Goal: Task Accomplishment & Management: Complete application form

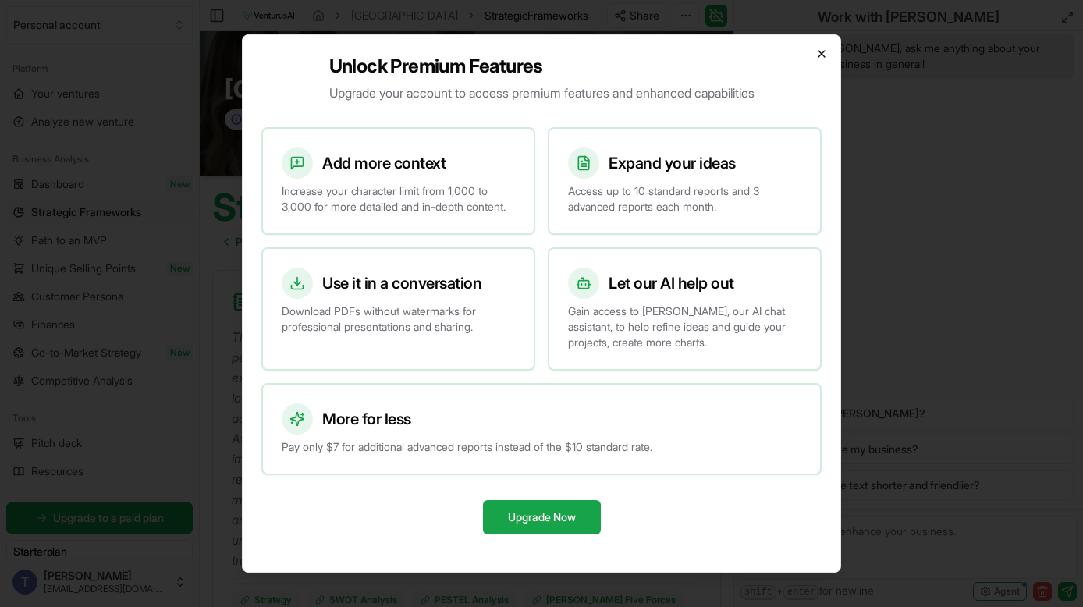
click at [823, 48] on icon "button" at bounding box center [821, 54] width 12 height 12
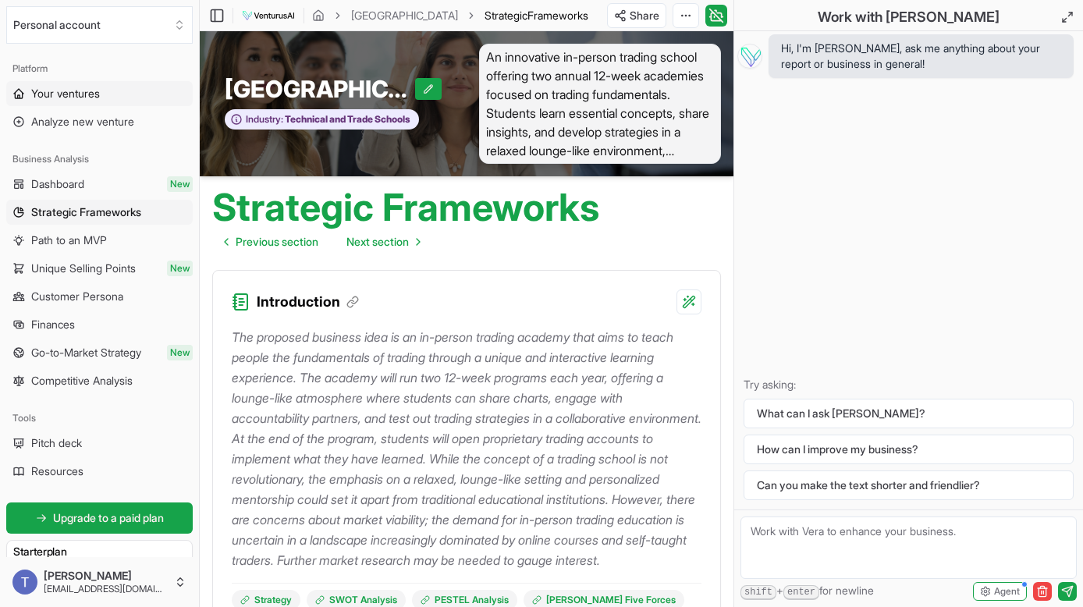
click at [98, 97] on span "Your ventures" at bounding box center [65, 94] width 69 height 16
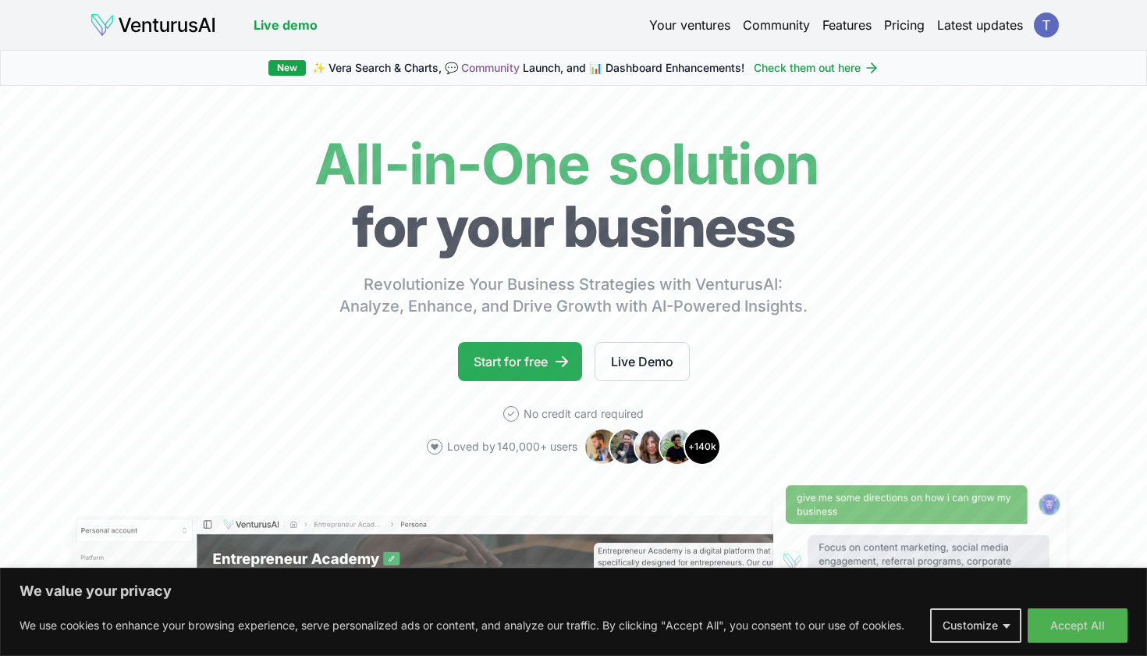
click at [520, 364] on link "Start for free" at bounding box center [520, 361] width 124 height 39
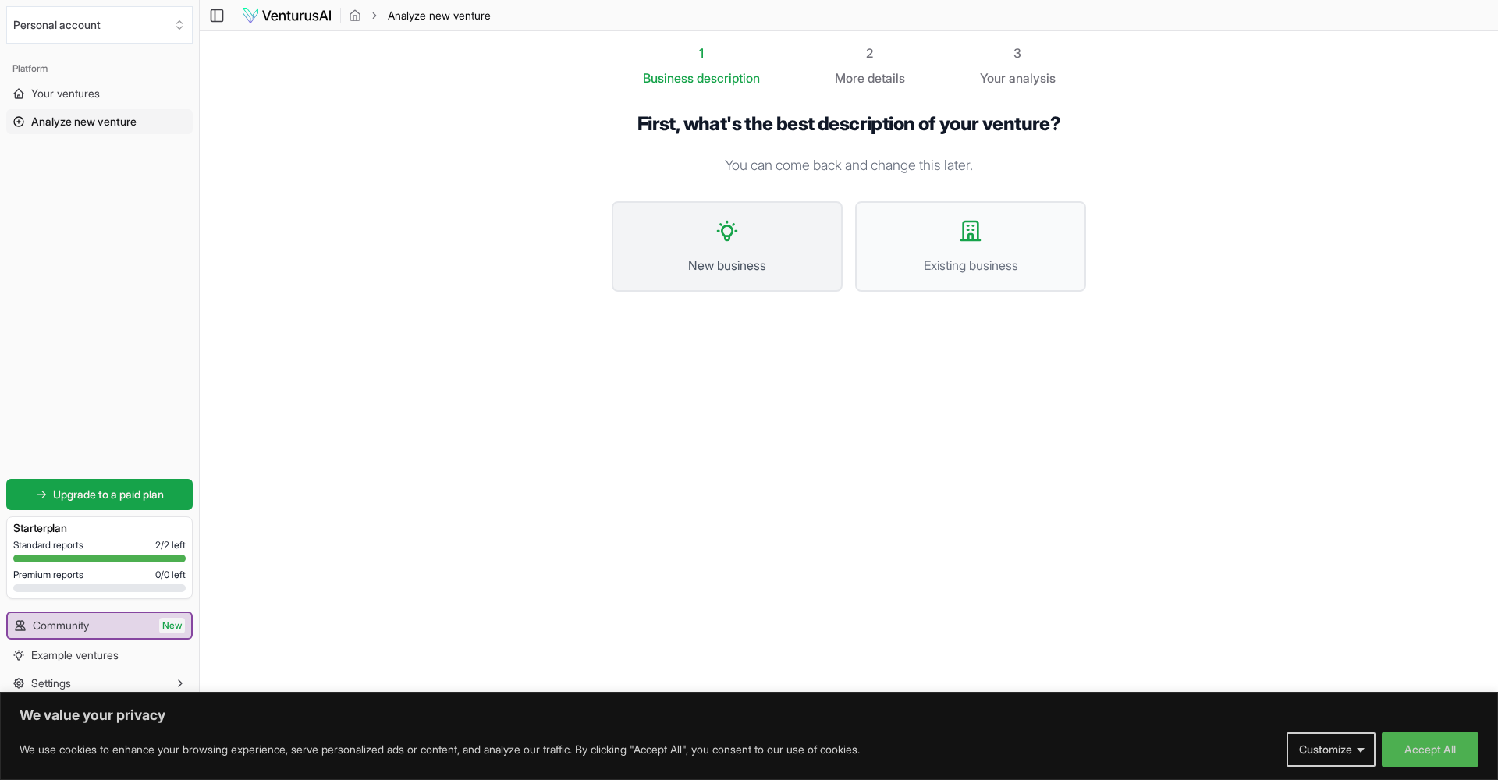
click at [726, 229] on icon at bounding box center [727, 231] width 25 height 25
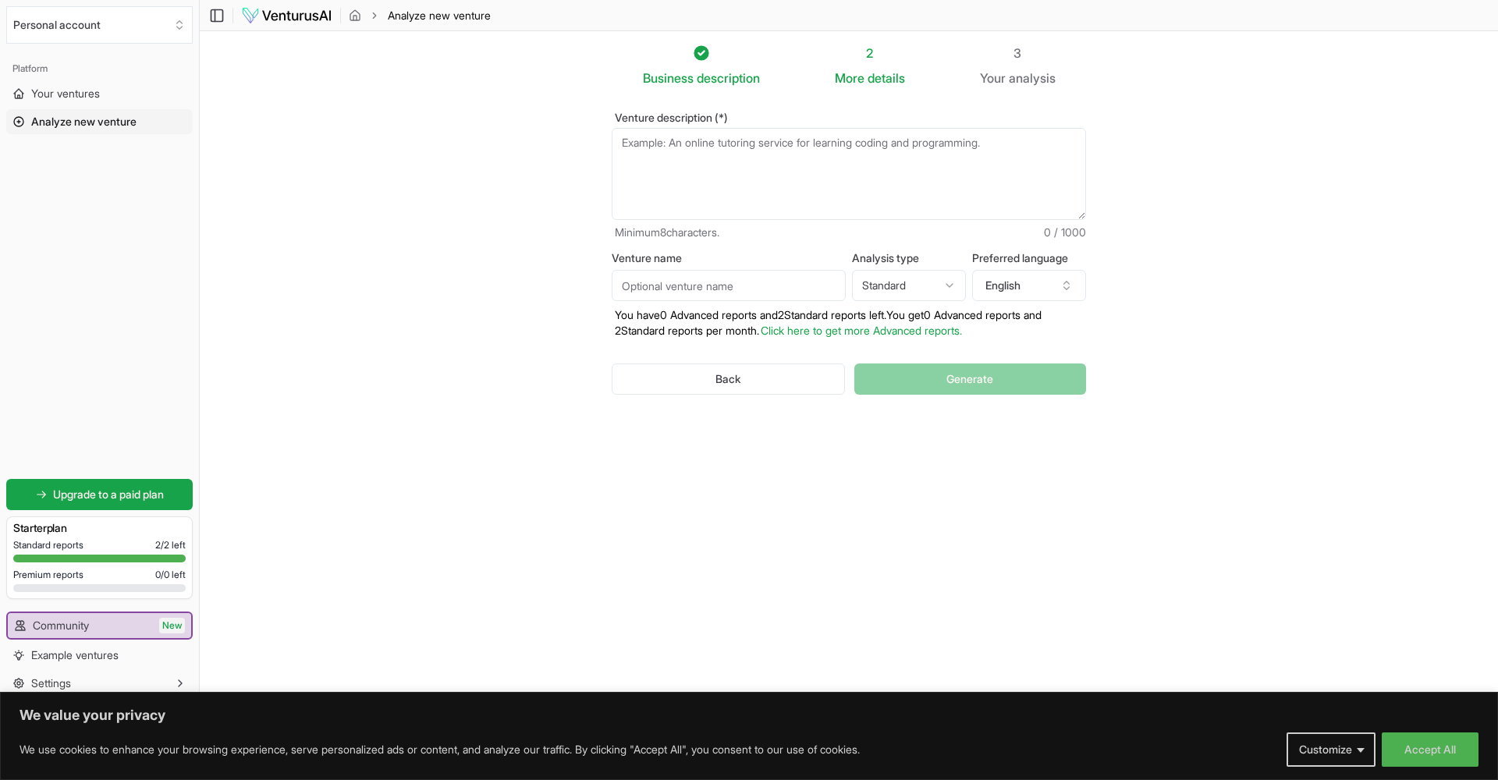
click at [709, 191] on textarea "Venture description (*)" at bounding box center [849, 174] width 474 height 92
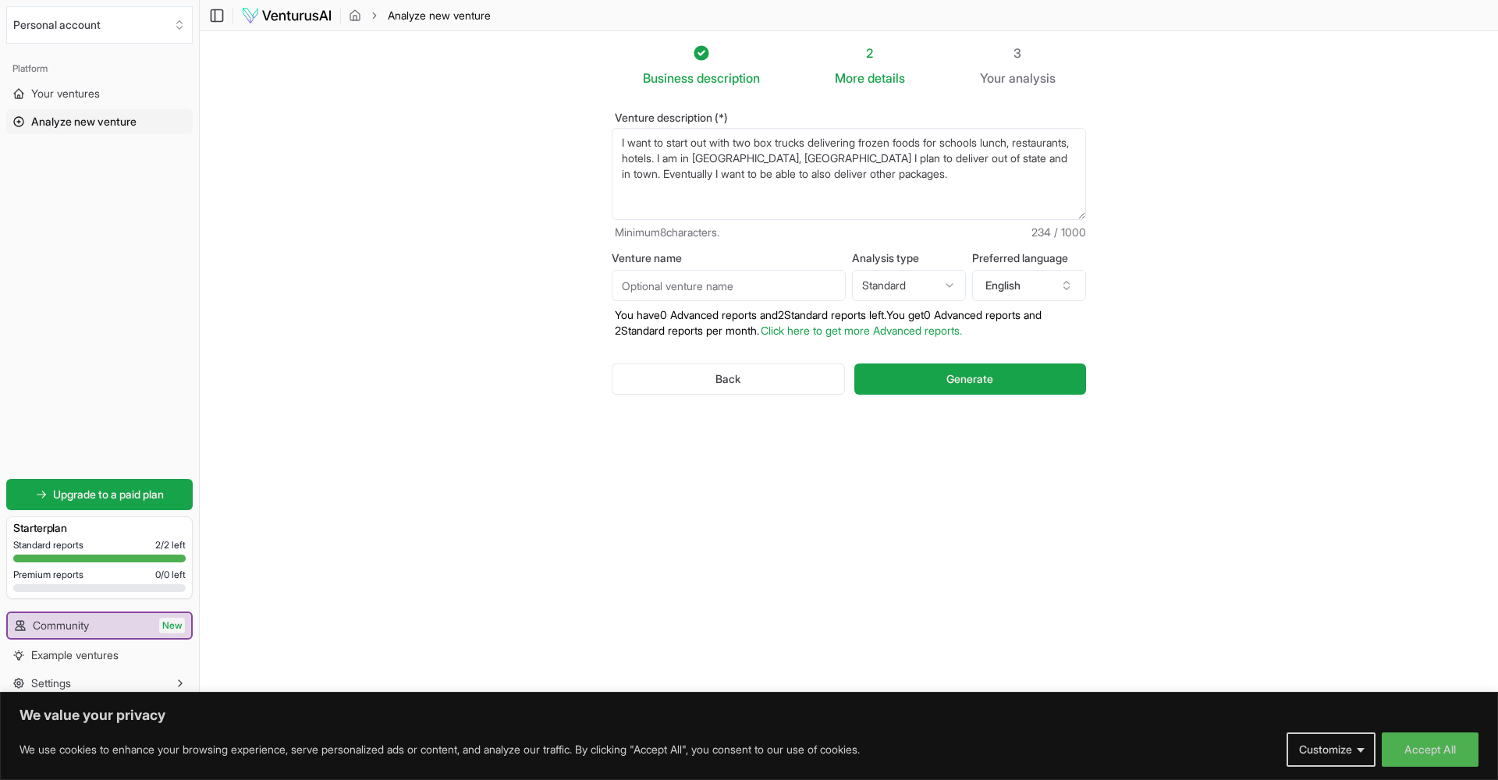
click at [942, 143] on textarea "I want to start out with two box trucks delivering frozen foods for schools lun…" at bounding box center [849, 174] width 474 height 92
click at [873, 140] on textarea "I want to start out with two box trucks delivering frozen foods for schools lun…" at bounding box center [849, 174] width 474 height 92
drag, startPoint x: 698, startPoint y: 142, endPoint x: 760, endPoint y: 149, distance: 62.8
click at [698, 142] on textarea "I want to start out with two box trucks delivering regular and frozen foods for…" at bounding box center [849, 174] width 474 height 92
drag, startPoint x: 800, startPoint y: 145, endPoint x: 774, endPoint y: 145, distance: 25.8
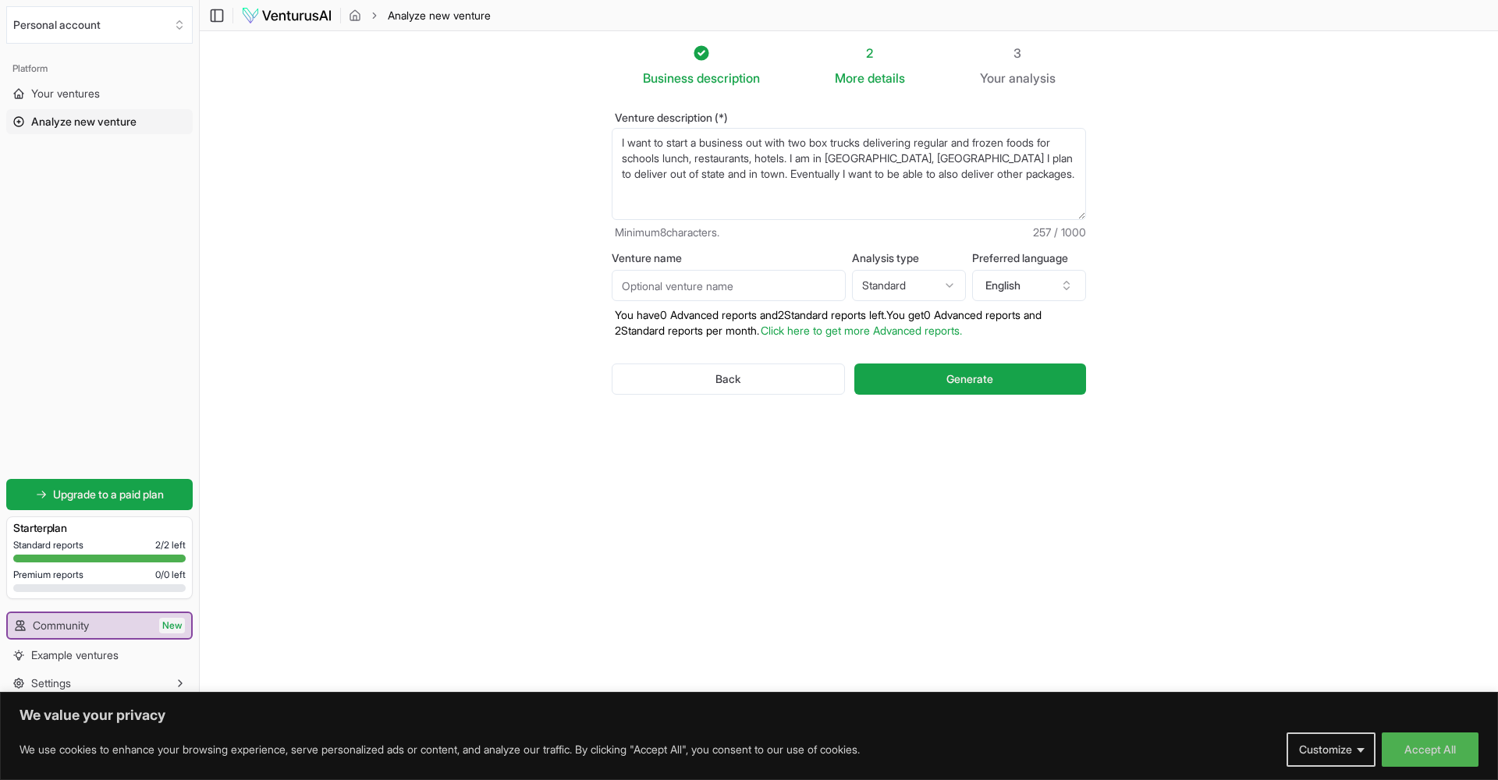
click at [774, 145] on textarea "I want to start a business out with two box trucks delivering regular and froze…" at bounding box center [849, 174] width 474 height 92
click at [773, 145] on textarea "I want to start a business out with two box trucks delivering regular and froze…" at bounding box center [849, 174] width 474 height 92
click at [666, 162] on textarea "I want to start a business with two box trucks delivering regular and frozen fo…" at bounding box center [849, 174] width 474 height 92
click at [800, 158] on textarea "I want to start a business with two box trucks delivering regular and frozen fo…" at bounding box center [849, 174] width 474 height 92
click at [947, 157] on textarea "I want to start a business with two box trucks delivering regular and frozen fo…" at bounding box center [849, 174] width 474 height 92
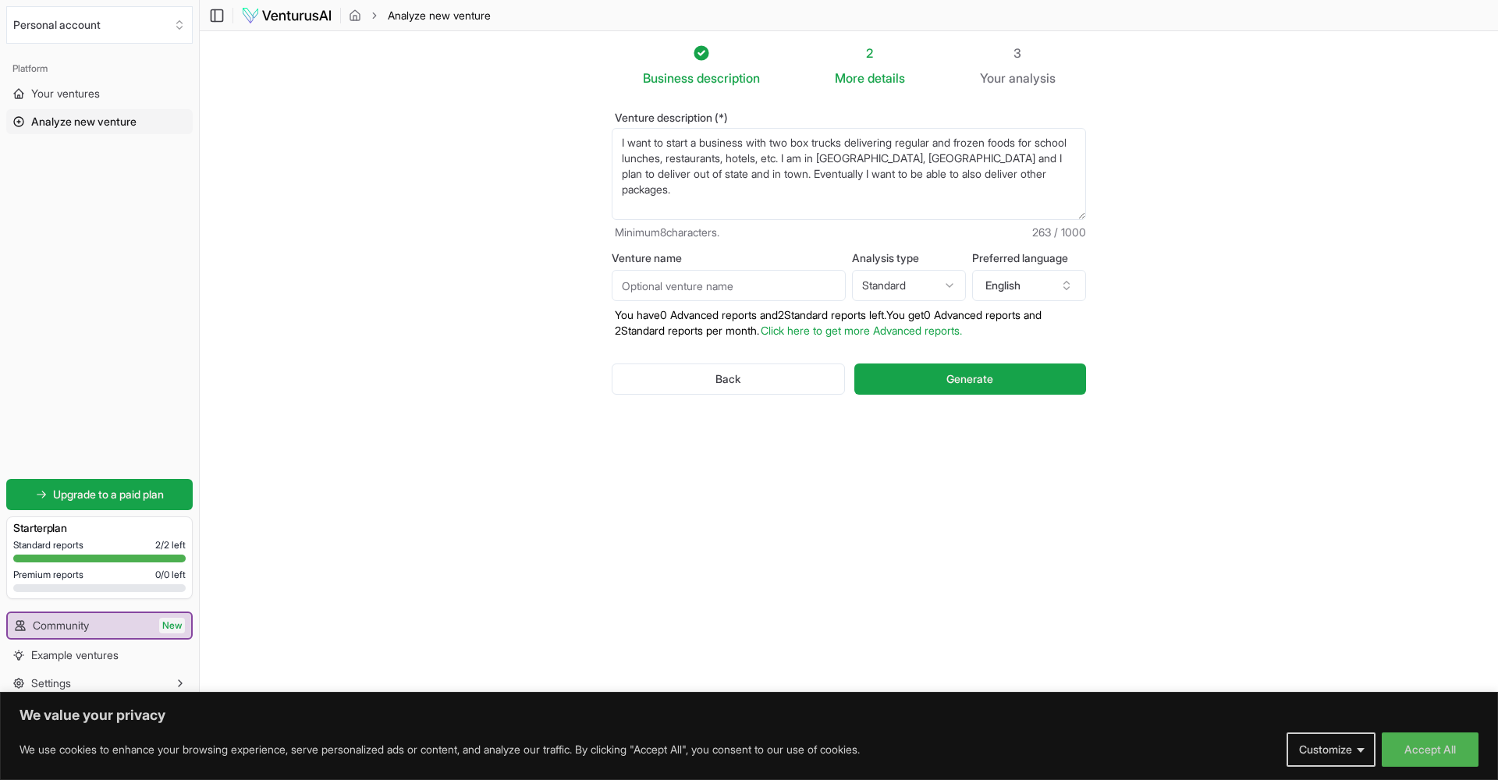
type textarea "I want to start a business with two box trucks delivering regular and frozen fo…"
click at [717, 285] on input "Venture name" at bounding box center [729, 285] width 234 height 31
click at [911, 281] on html "We value your privacy We use cookies to enhance your browsing experience, serve…" at bounding box center [749, 390] width 1498 height 780
click at [955, 382] on span "Generate" at bounding box center [970, 379] width 47 height 16
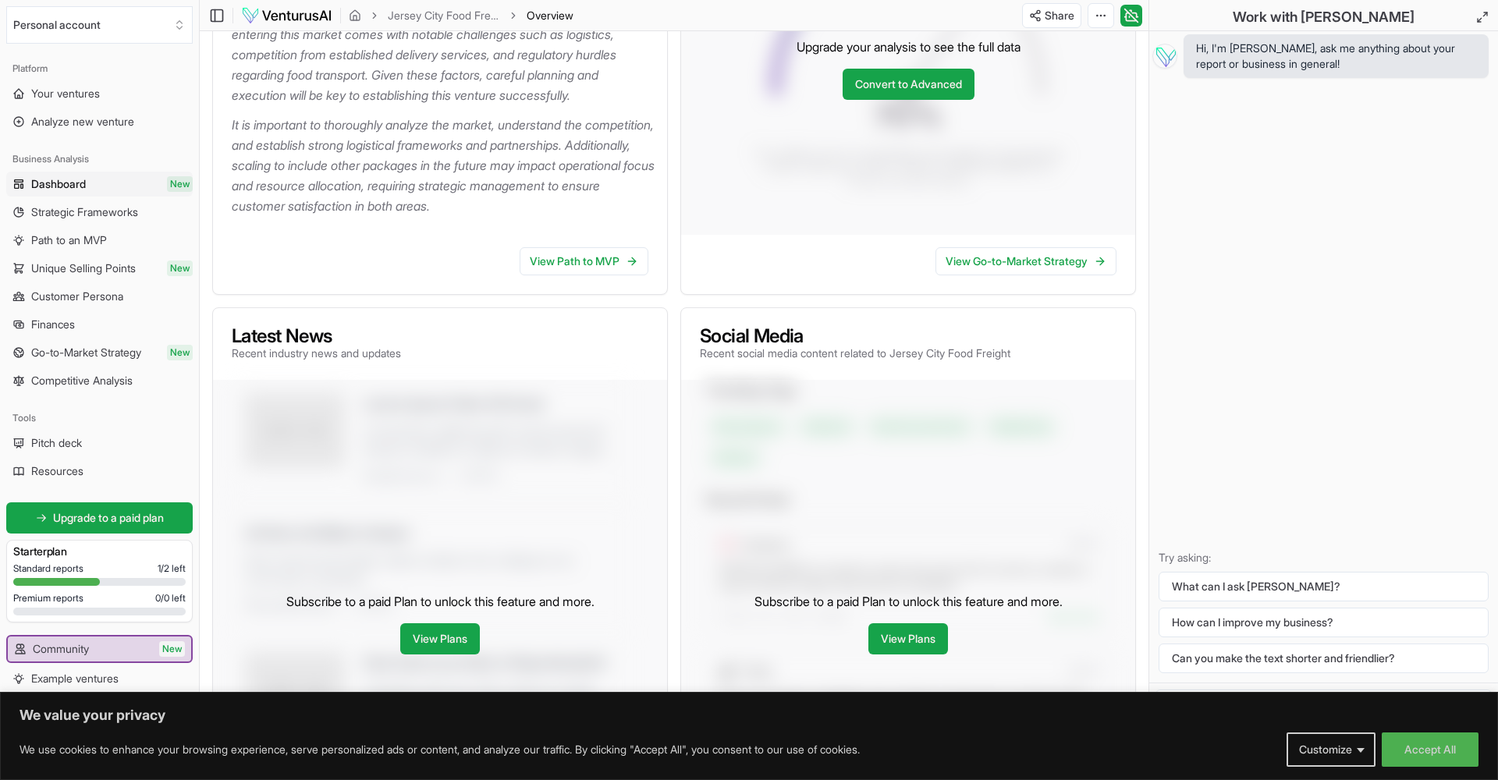
scroll to position [414, 0]
click at [588, 263] on link "View Path to MVP" at bounding box center [584, 261] width 129 height 28
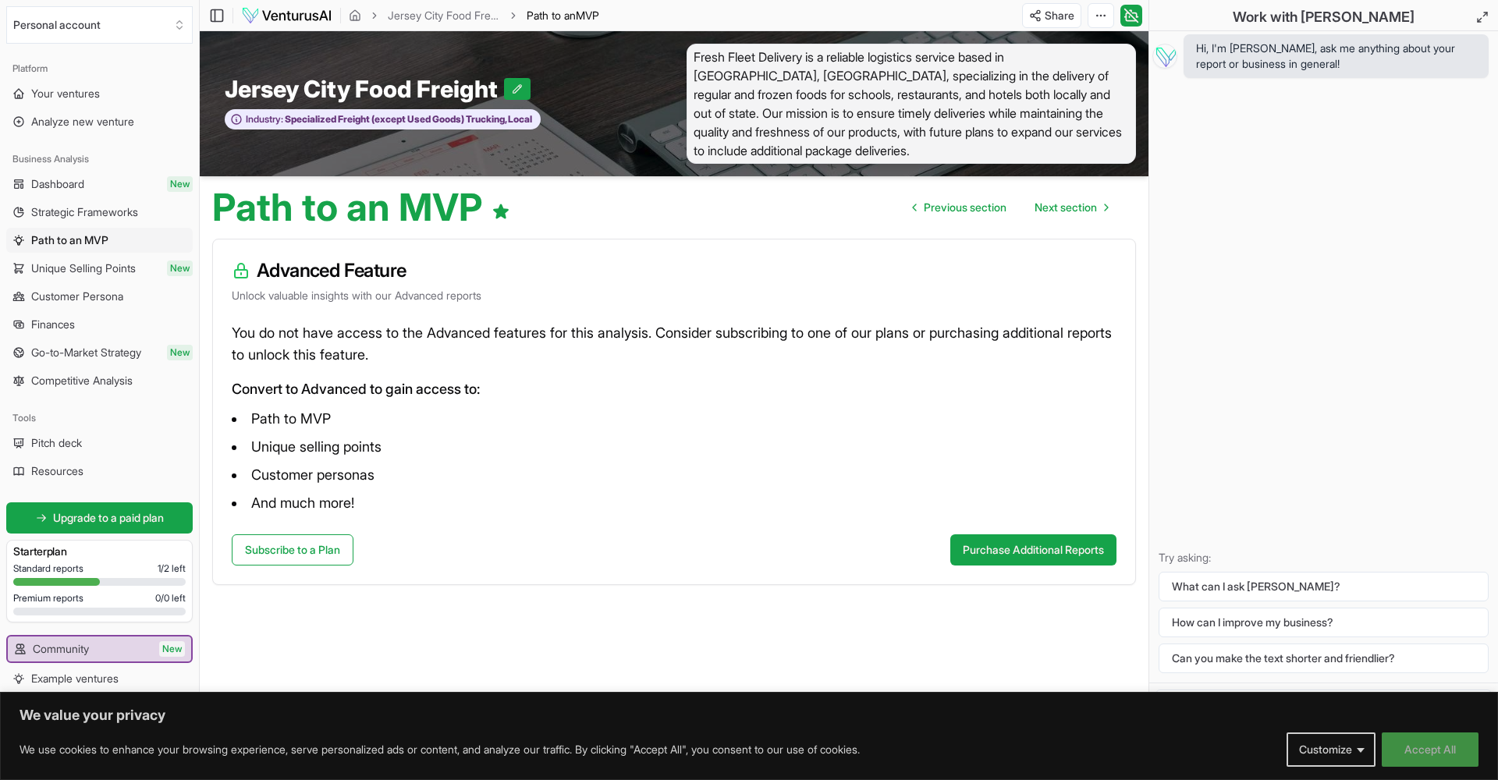
click at [1082, 606] on button "Accept All" at bounding box center [1430, 750] width 97 height 34
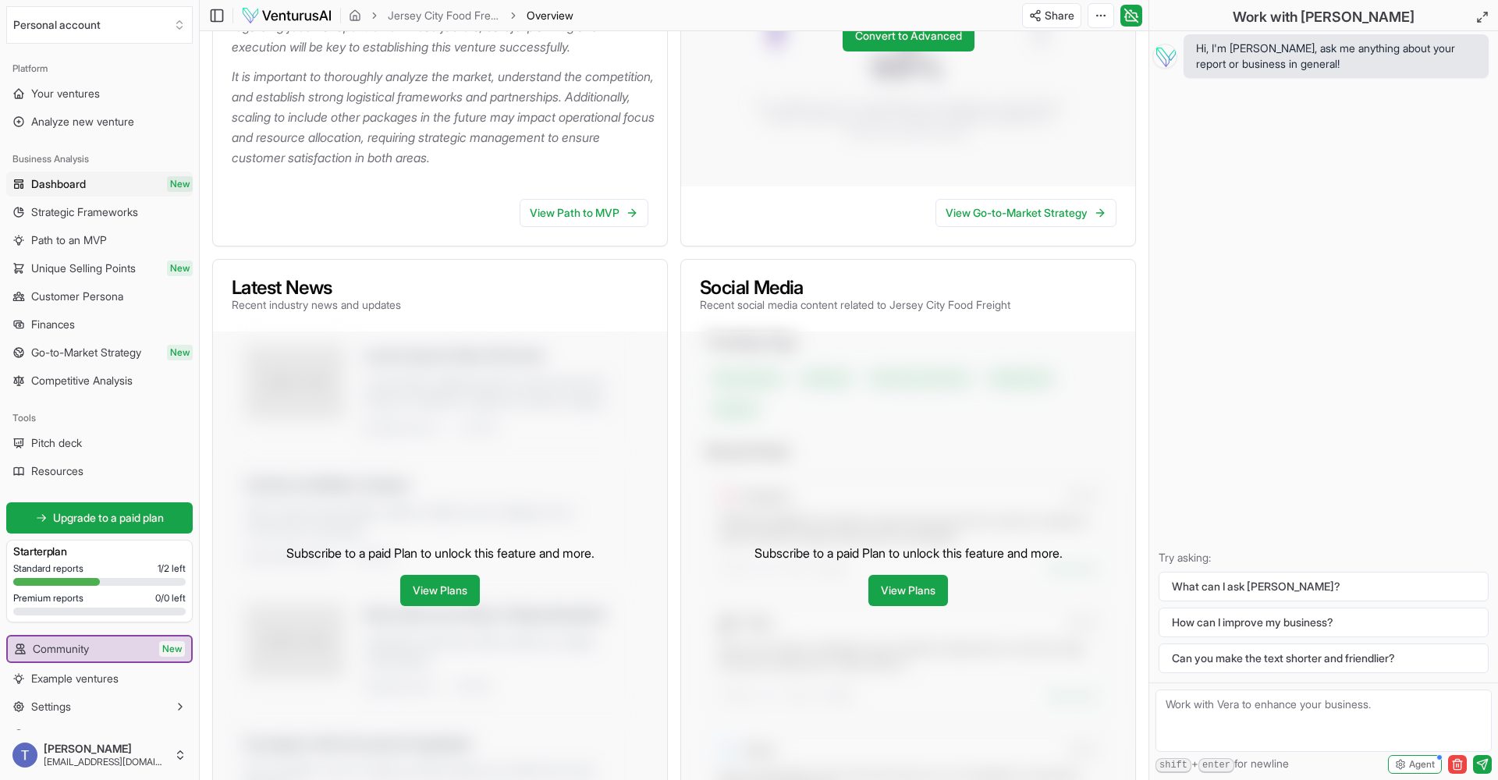
scroll to position [511, 0]
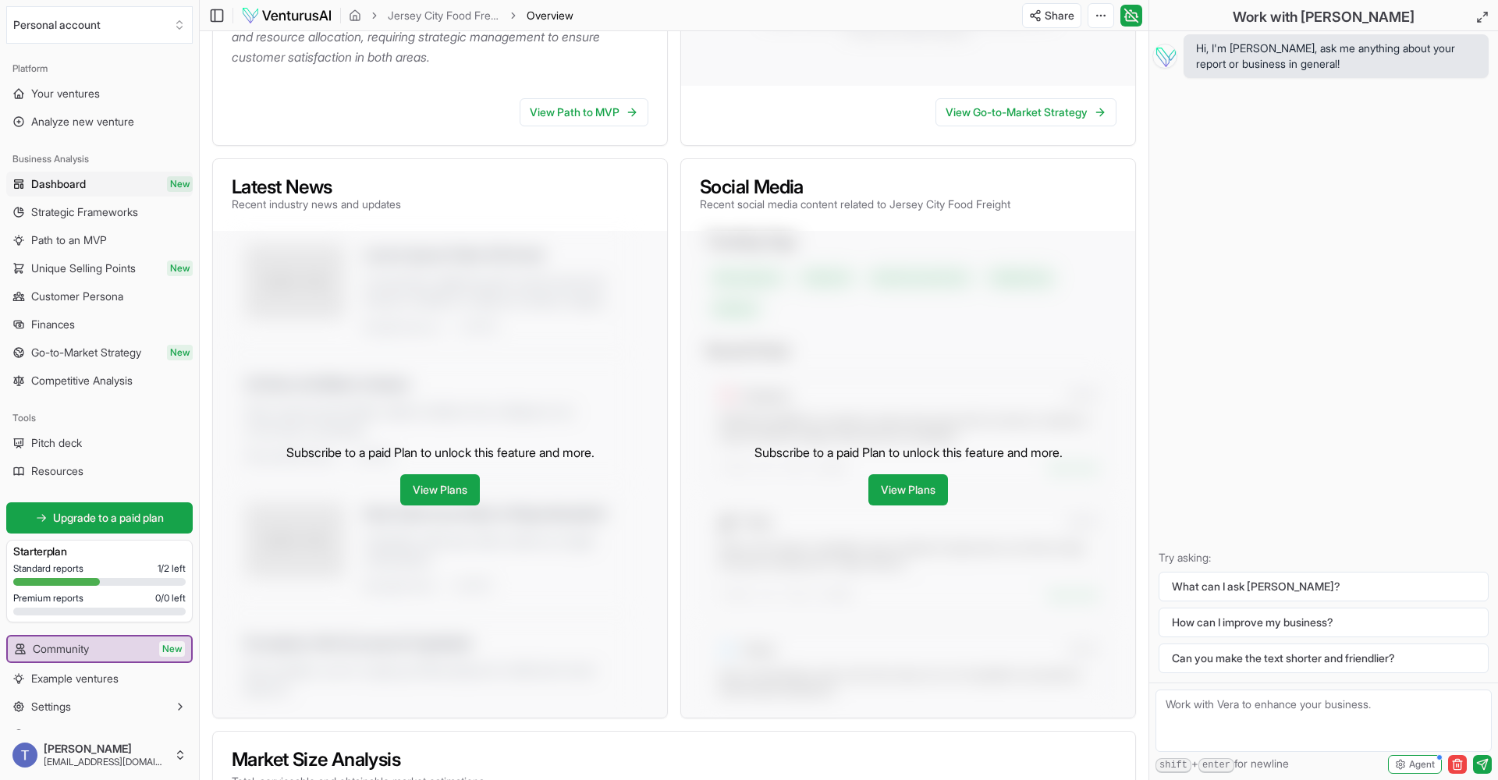
scroll to position [560, 0]
click at [444, 498] on link "View Plans" at bounding box center [440, 492] width 80 height 31
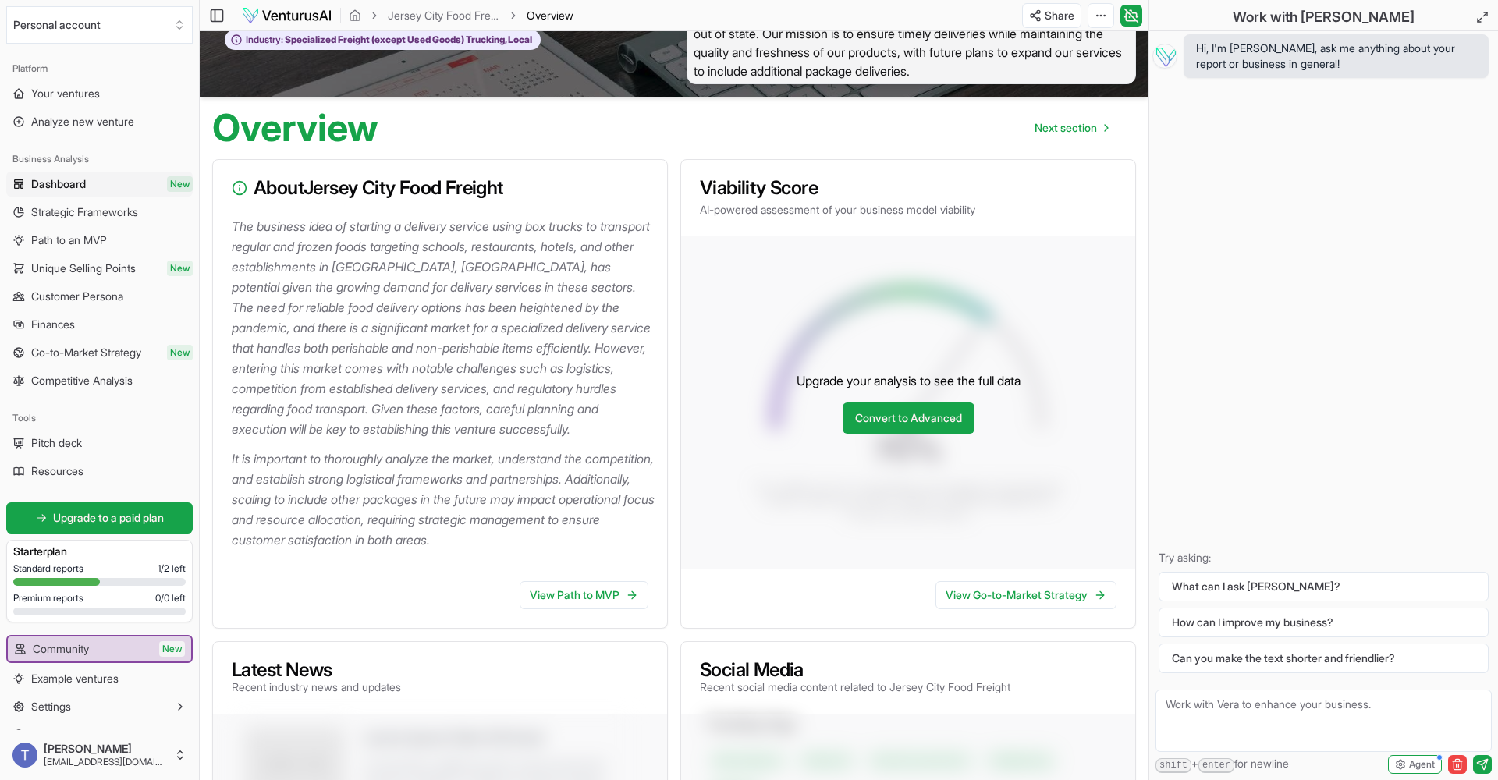
scroll to position [76, 0]
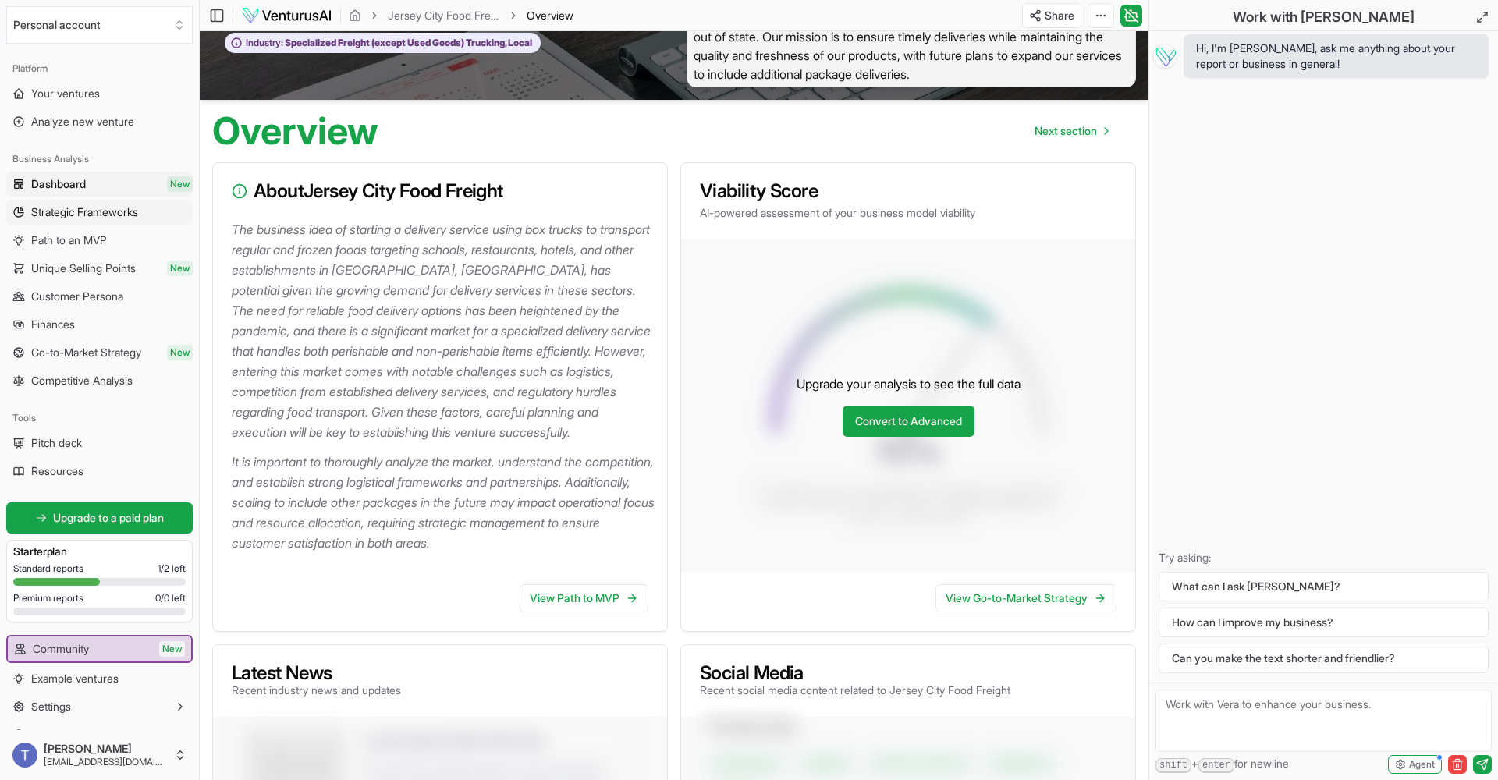
click at [123, 215] on span "Strategic Frameworks" at bounding box center [84, 212] width 107 height 16
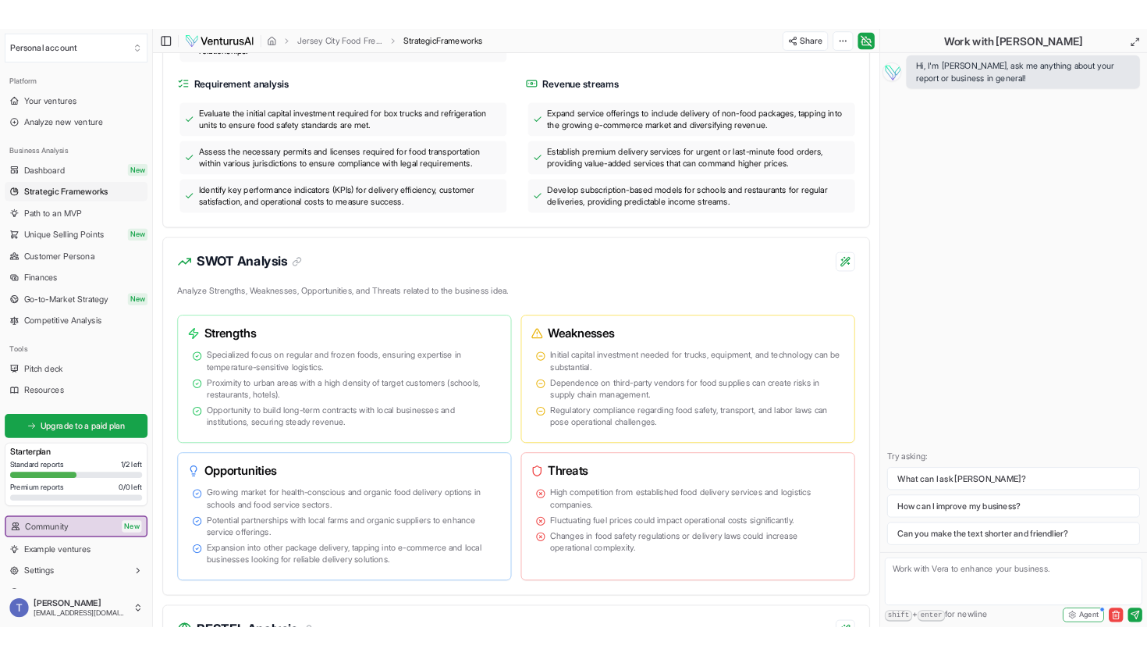
scroll to position [787, 0]
